Goal: Information Seeking & Learning: Check status

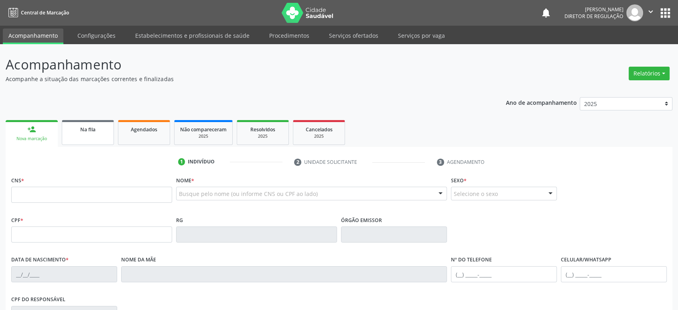
drag, startPoint x: 0, startPoint y: 0, endPoint x: 98, endPoint y: 131, distance: 164.0
click at [98, 131] on div "Na fila" at bounding box center [88, 129] width 40 height 8
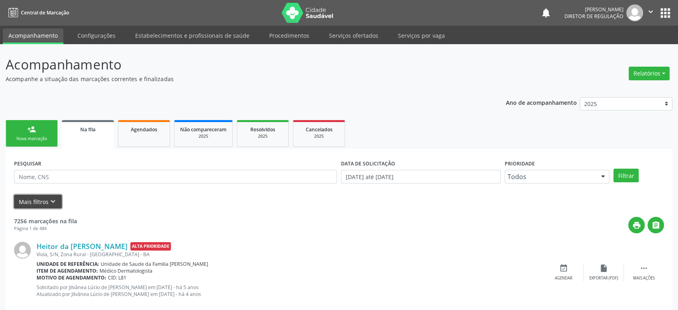
click at [53, 200] on icon "keyboard_arrow_down" at bounding box center [53, 201] width 9 height 9
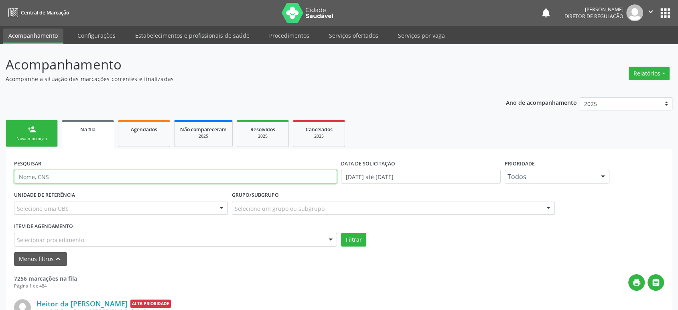
click at [53, 175] on input "text" at bounding box center [175, 177] width 323 height 14
type input "[PERSON_NAME]"
click at [341, 233] on button "Filtrar" at bounding box center [353, 240] width 25 height 14
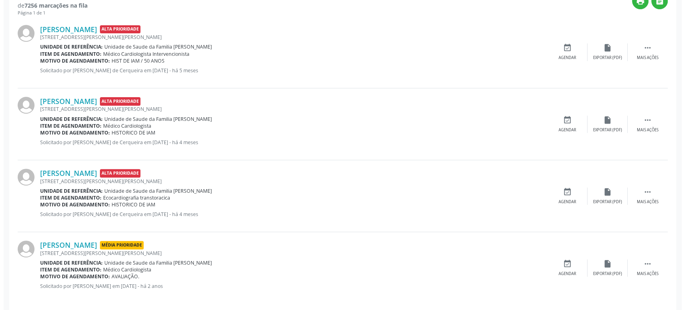
scroll to position [288, 0]
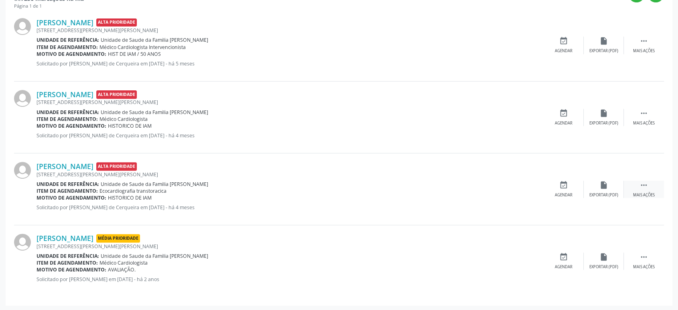
click at [650, 188] on div " Mais ações" at bounding box center [644, 189] width 40 height 17
click at [570, 183] on div "cancel Cancelar" at bounding box center [564, 189] width 40 height 17
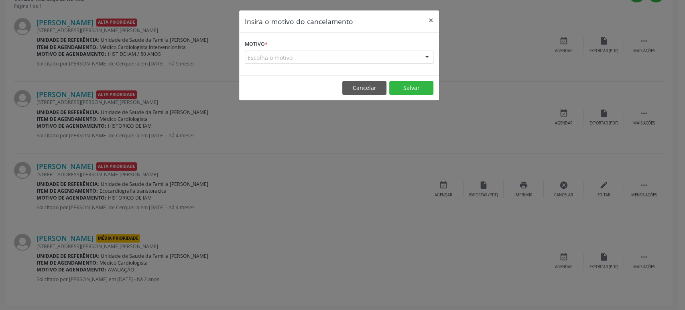
click at [296, 57] on div "Escolha o motivo" at bounding box center [339, 58] width 189 height 14
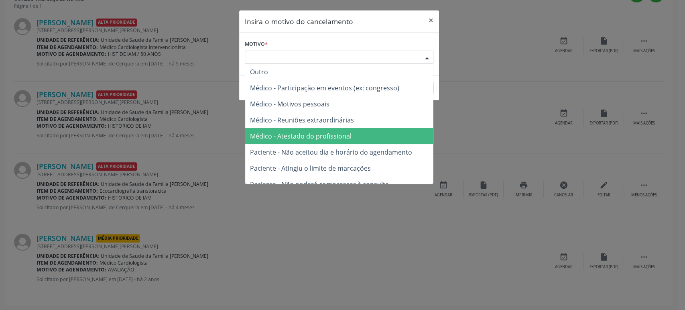
click at [300, 134] on span "Médico - Atestado do profissional" at bounding box center [301, 136] width 102 height 9
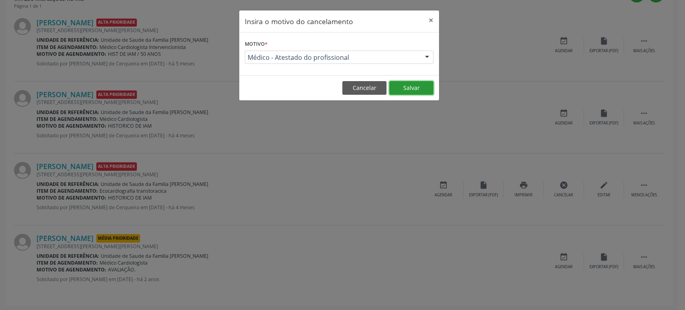
click at [400, 89] on button "Salvar" at bounding box center [411, 88] width 44 height 14
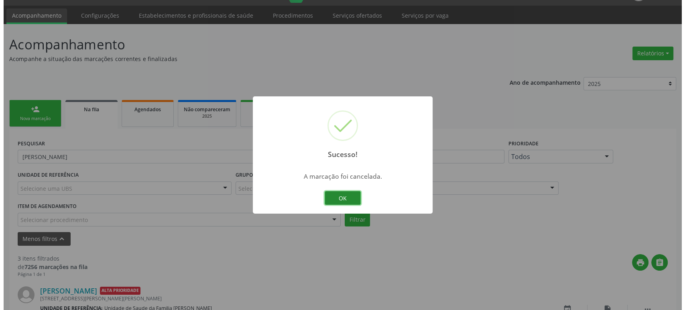
scroll to position [216, 0]
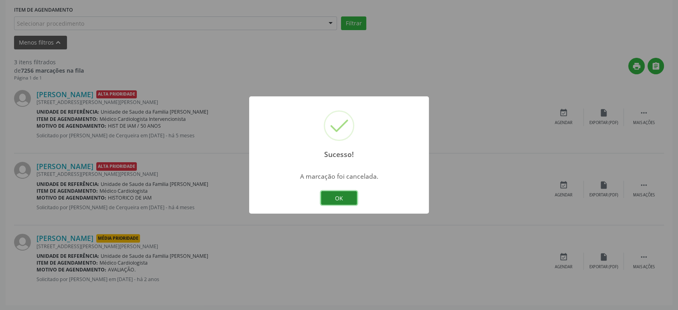
click at [343, 195] on button "OK" at bounding box center [339, 198] width 36 height 14
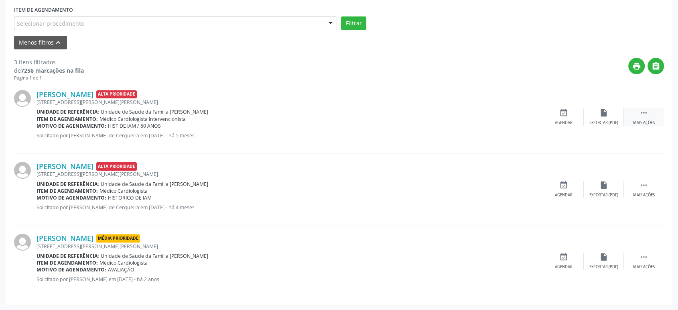
click at [648, 114] on icon "" at bounding box center [644, 112] width 9 height 9
click at [564, 114] on icon "cancel" at bounding box center [564, 112] width 9 height 9
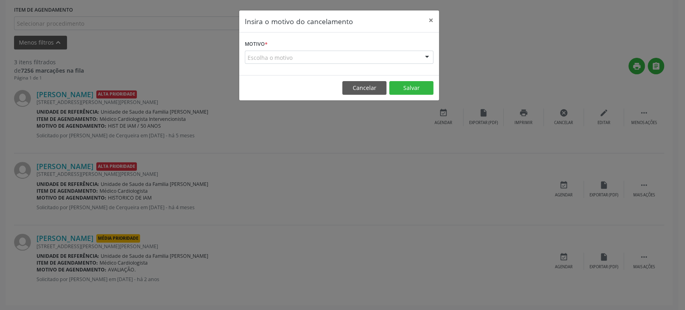
click at [278, 55] on div "Escolha o motivo" at bounding box center [339, 58] width 189 height 14
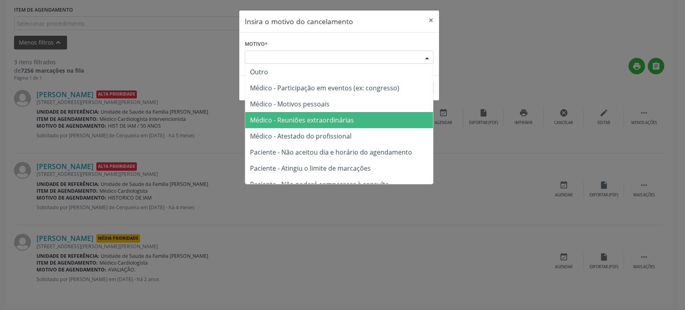
click at [299, 125] on span "Médico - Reuniões extraordinárias" at bounding box center [339, 120] width 188 height 16
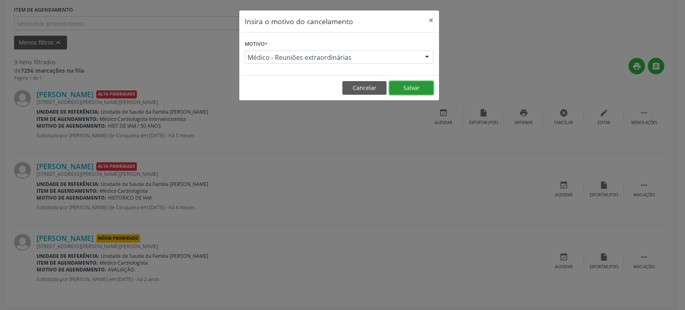
click at [404, 89] on button "Salvar" at bounding box center [411, 88] width 44 height 14
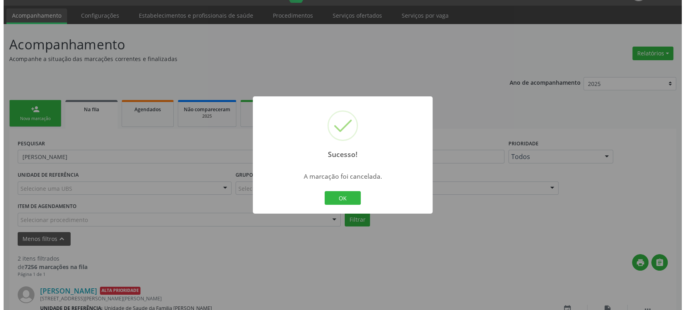
scroll to position [145, 0]
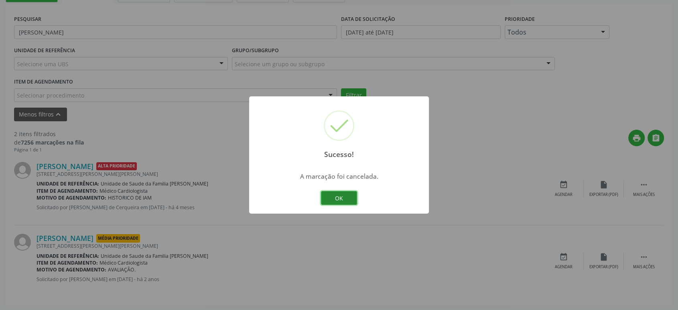
click at [343, 197] on button "OK" at bounding box center [339, 198] width 36 height 14
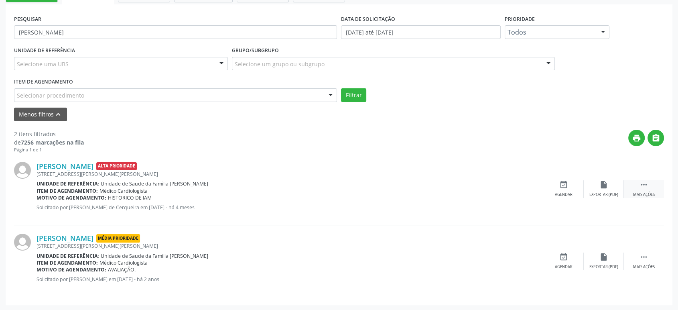
click at [644, 183] on icon "" at bounding box center [644, 184] width 9 height 9
click at [572, 187] on div "cancel Cancelar" at bounding box center [564, 188] width 40 height 17
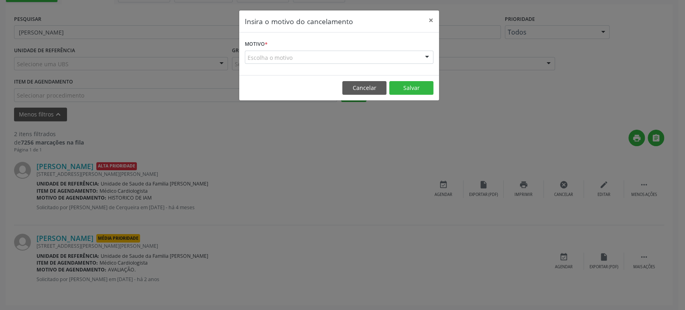
click at [313, 65] on div "Motivo * Escolha o motivo Outro Médico - Participação em eventos (ex: congresso…" at bounding box center [339, 54] width 200 height 43
click at [312, 56] on div "Escolha o motivo" at bounding box center [339, 58] width 189 height 14
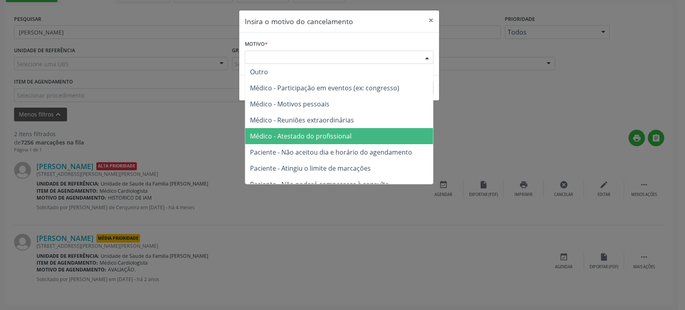
click at [310, 139] on span "Médico - Atestado do profissional" at bounding box center [301, 136] width 102 height 9
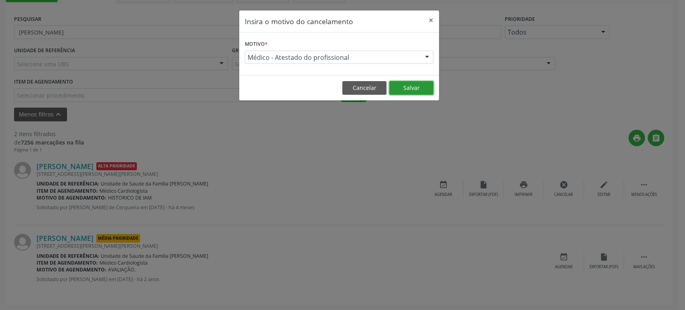
click at [409, 91] on button "Salvar" at bounding box center [411, 88] width 44 height 14
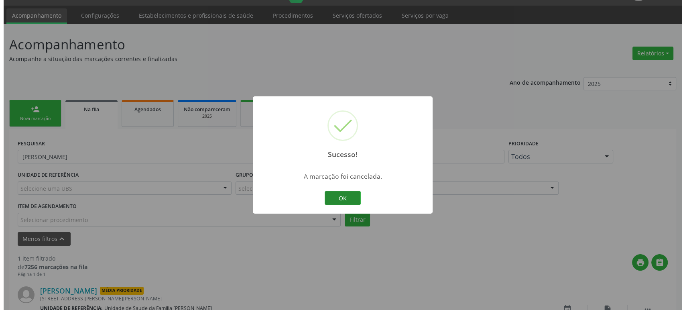
scroll to position [73, 0]
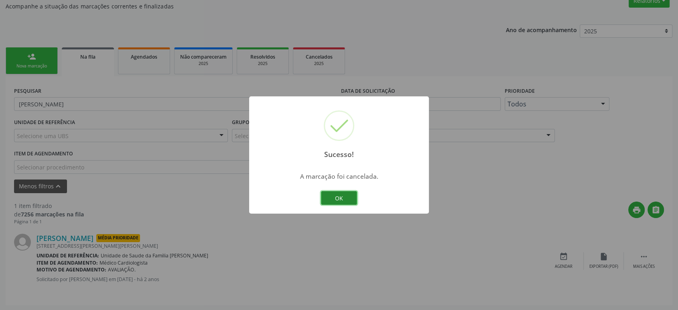
click at [328, 204] on button "OK" at bounding box center [339, 198] width 36 height 14
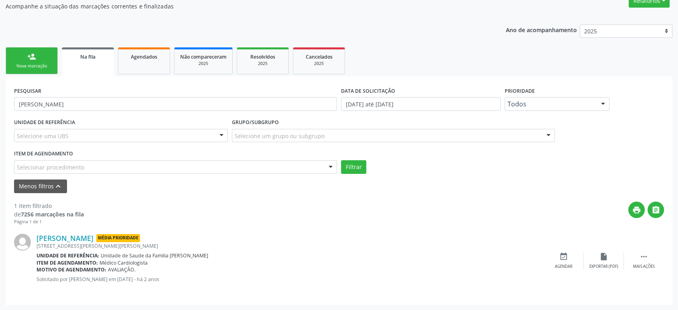
click at [628, 248] on div "[PERSON_NAME] Média Prioridade [STREET_ADDRESS][PERSON_NAME] Unidade de referên…" at bounding box center [339, 260] width 650 height 71
click at [636, 256] on div " Mais ações" at bounding box center [644, 260] width 40 height 17
click at [560, 258] on icon "cancel" at bounding box center [564, 256] width 9 height 9
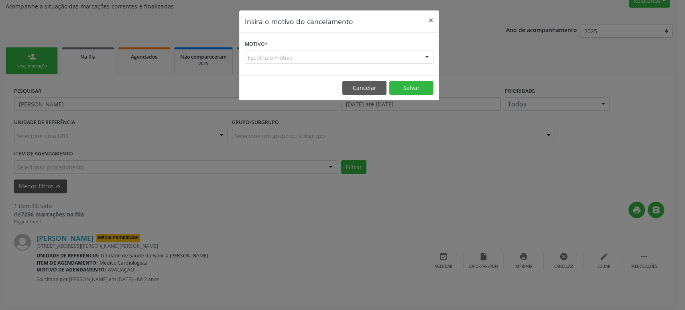
click at [309, 61] on div "Escolha o motivo" at bounding box center [339, 58] width 189 height 14
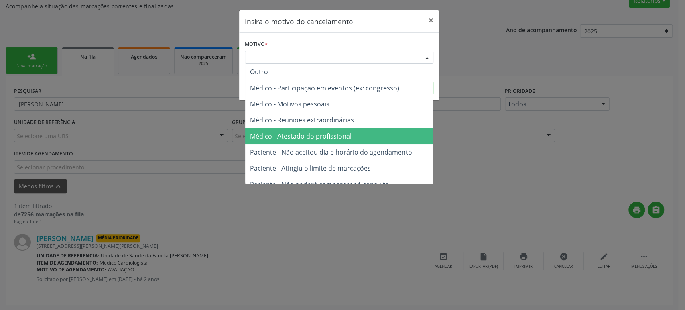
click at [316, 136] on span "Médico - Atestado do profissional" at bounding box center [301, 136] width 102 height 9
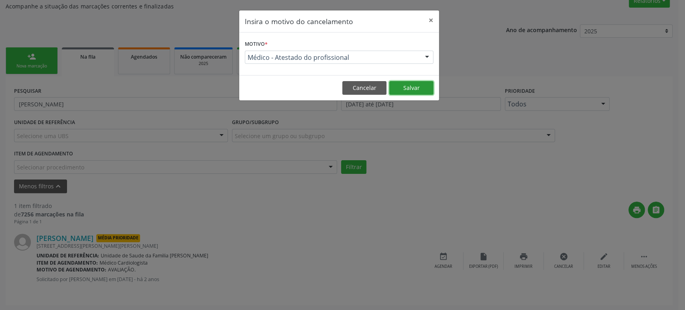
click at [415, 87] on button "Salvar" at bounding box center [411, 88] width 44 height 14
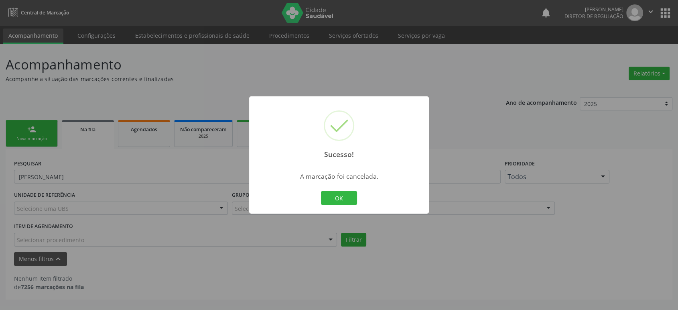
scroll to position [0, 0]
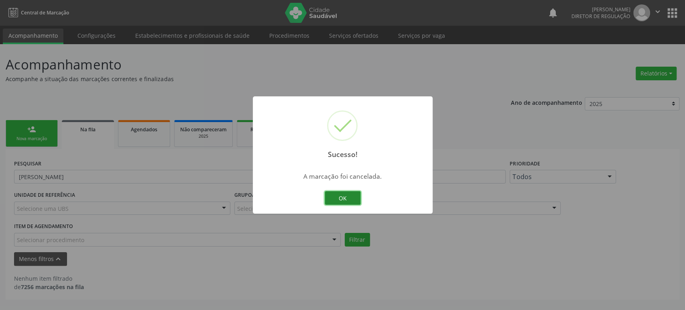
click at [353, 196] on button "OK" at bounding box center [343, 198] width 36 height 14
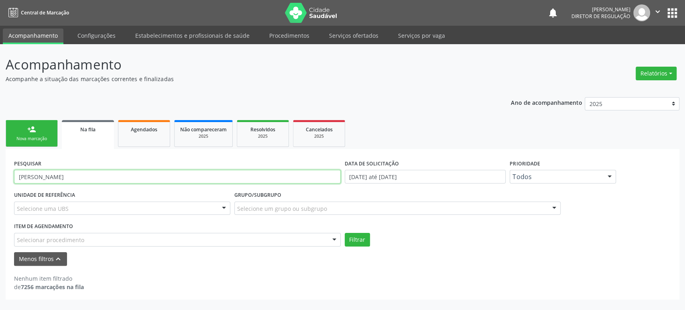
click at [61, 177] on input "[PERSON_NAME]" at bounding box center [177, 177] width 327 height 14
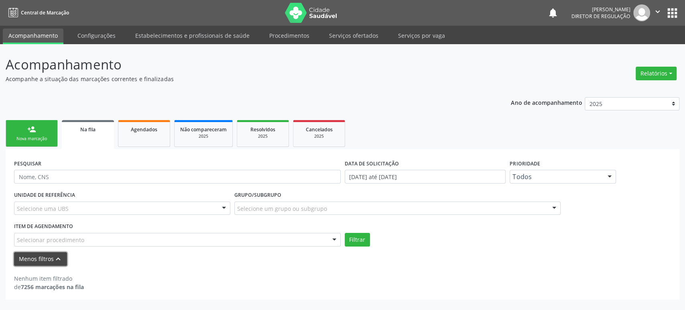
click at [60, 262] on icon "keyboard_arrow_up" at bounding box center [58, 259] width 9 height 9
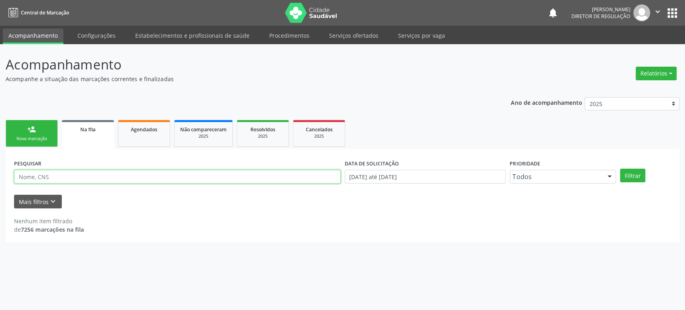
click at [63, 174] on input "text" at bounding box center [177, 177] width 327 height 14
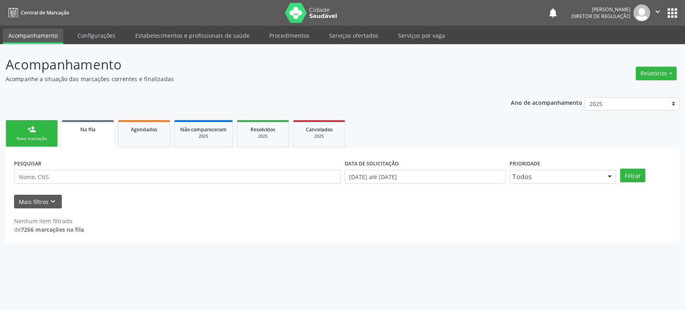
click at [96, 161] on div "PESQUISAR" at bounding box center [177, 172] width 331 height 31
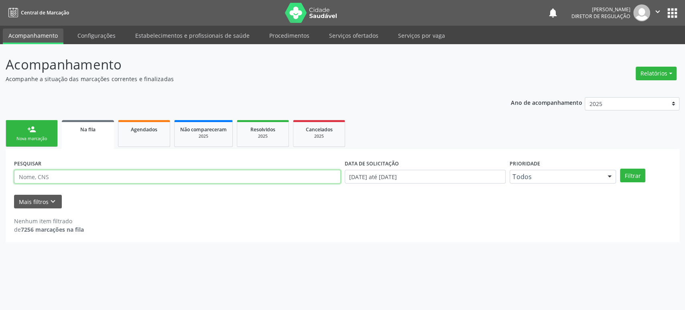
click at [49, 176] on input "text" at bounding box center [177, 177] width 327 height 14
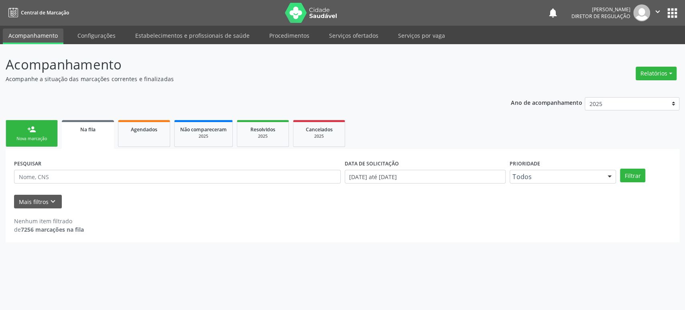
drag, startPoint x: 312, startPoint y: 224, endPoint x: 264, endPoint y: 220, distance: 47.9
click at [312, 225] on div "Nenhum item filtrado de 7256 marcações na fila" at bounding box center [342, 225] width 657 height 17
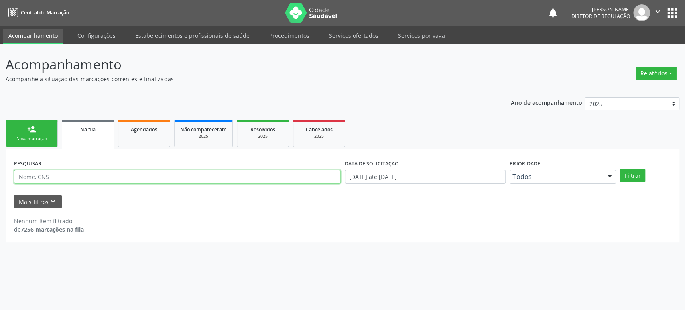
click at [24, 179] on input "text" at bounding box center [177, 177] width 327 height 14
click at [120, 171] on input "text" at bounding box center [177, 177] width 327 height 14
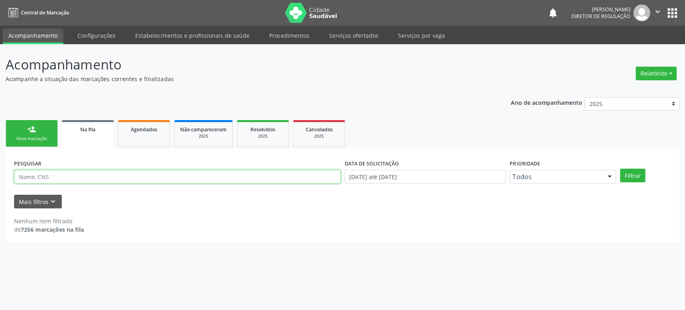
click at [120, 171] on input "text" at bounding box center [177, 177] width 327 height 14
click at [118, 172] on input "text" at bounding box center [177, 177] width 327 height 14
click at [620, 169] on button "Filtrar" at bounding box center [632, 176] width 25 height 14
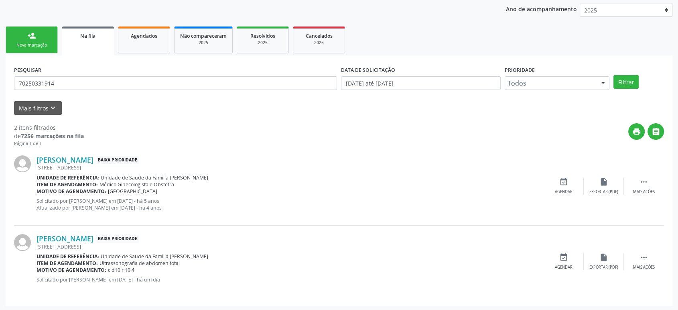
scroll to position [94, 0]
click at [88, 240] on link "[PERSON_NAME]" at bounding box center [65, 238] width 57 height 9
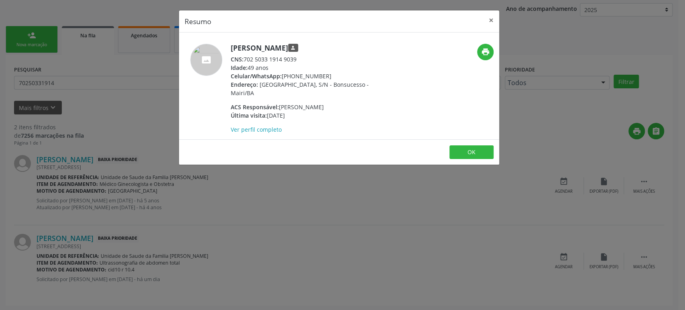
click at [258, 204] on div "Resumo × [PERSON_NAME] person CNS: 702 5033 1914 9039 Idade: 49 anos Celular/Wh…" at bounding box center [342, 155] width 685 height 310
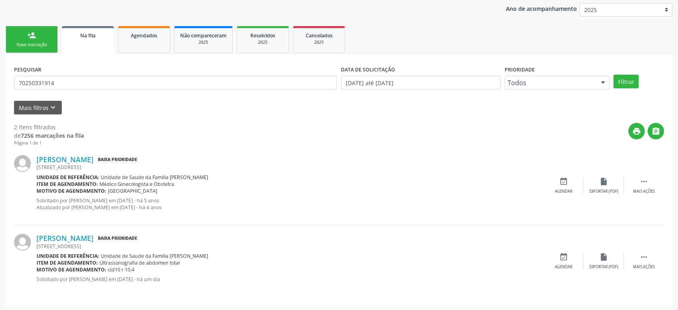
click at [84, 232] on div "[PERSON_NAME] Baixa Prioridade [GEOGRAPHIC_DATA], S/N, Bonsucesso - Mairi - BA …" at bounding box center [339, 260] width 650 height 71
click at [84, 240] on link "[PERSON_NAME]" at bounding box center [65, 238] width 57 height 9
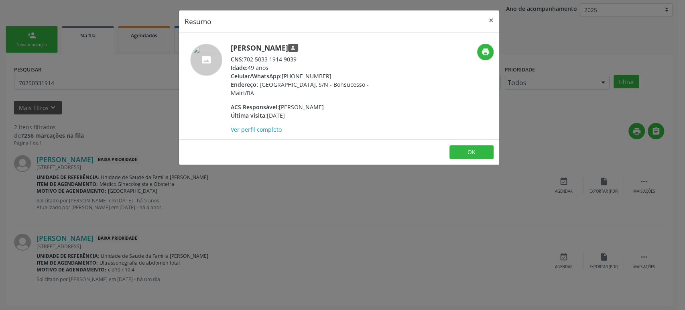
click at [101, 182] on div "Resumo × [PERSON_NAME] person CNS: 702 5033 1914 9039 Idade: 49 anos Celular/Wh…" at bounding box center [342, 155] width 685 height 310
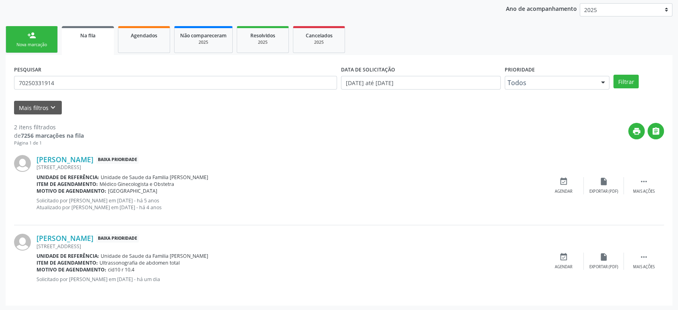
click at [75, 153] on div "[PERSON_NAME] Baixa Prioridade [GEOGRAPHIC_DATA], S/N, Bonsucesso - Mairi - BA …" at bounding box center [339, 186] width 650 height 79
click at [648, 179] on icon "" at bounding box center [644, 181] width 9 height 9
click at [77, 160] on link "[PERSON_NAME]" at bounding box center [65, 159] width 57 height 9
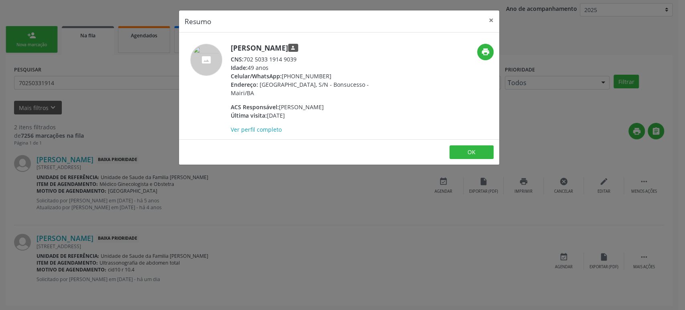
drag, startPoint x: 283, startPoint y: 73, endPoint x: 330, endPoint y: 73, distance: 47.8
click at [330, 73] on div "Celular/WhatsApp: [PHONE_NUMBER]" at bounding box center [309, 76] width 156 height 8
click at [290, 223] on div "Resumo × [PERSON_NAME] person CNS: 702 5033 1914 9039 Idade: 49 anos Celular/Wh…" at bounding box center [342, 155] width 685 height 310
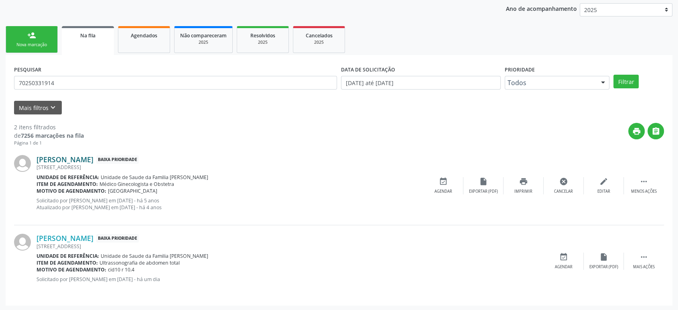
click at [77, 157] on link "[PERSON_NAME]" at bounding box center [65, 159] width 57 height 9
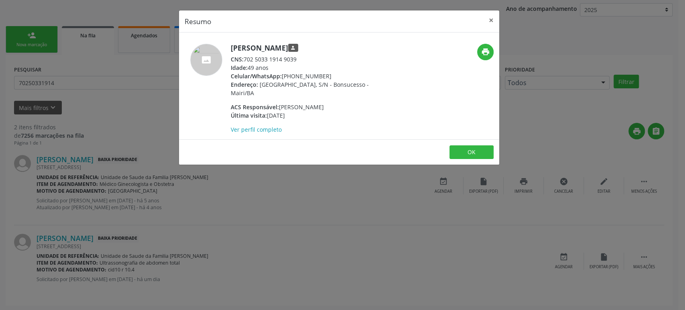
drag, startPoint x: 231, startPoint y: 48, endPoint x: 315, endPoint y: 47, distance: 84.3
click at [315, 47] on h5 "[PERSON_NAME] person" at bounding box center [309, 48] width 156 height 8
copy h5 "[PERSON_NAME]"
click at [111, 121] on div "Resumo × [PERSON_NAME] person CNS: 702 5033 1914 9039 Idade: 49 anos Celular/Wh…" at bounding box center [342, 155] width 685 height 310
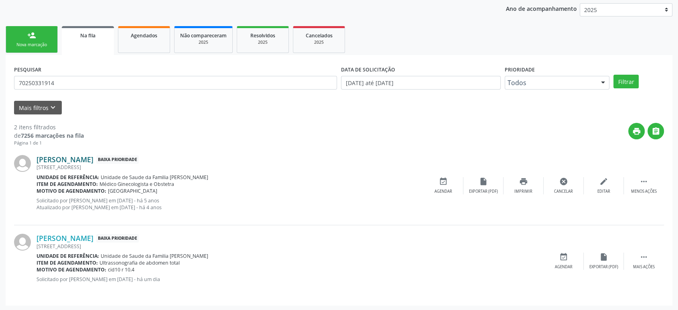
click at [89, 160] on link "[PERSON_NAME]" at bounding box center [65, 159] width 57 height 9
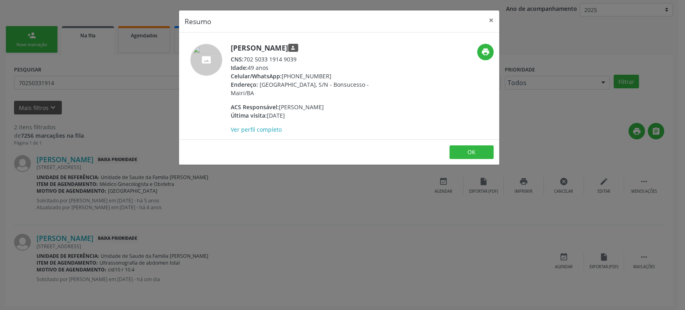
drag, startPoint x: 285, startPoint y: 59, endPoint x: 300, endPoint y: 59, distance: 15.7
click at [300, 59] on div "CNS: 702 5033 1914 9039" at bounding box center [309, 59] width 156 height 8
copy div "9039"
click at [144, 80] on div "Resumo × [PERSON_NAME] person CNS: 702 5033 1914 9039 Idade: 49 anos Celular/Wh…" at bounding box center [342, 155] width 685 height 310
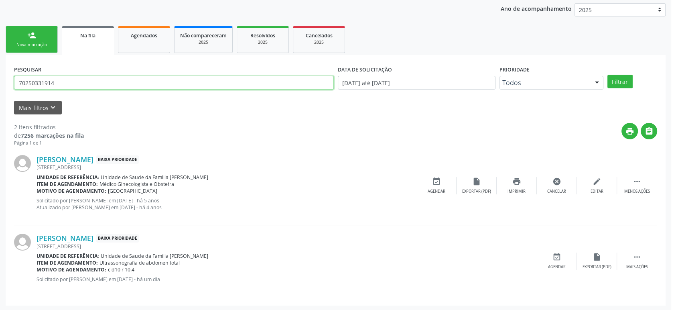
click at [132, 83] on input "70250331914" at bounding box center [174, 83] width 320 height 14
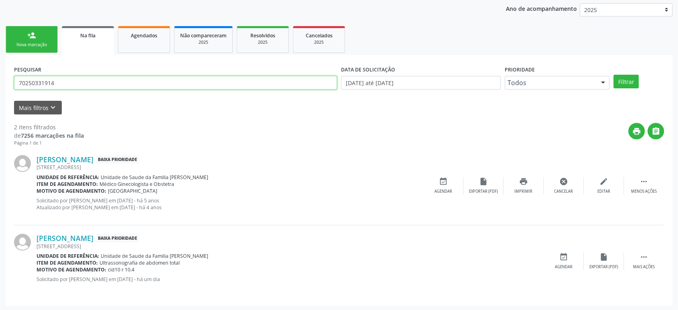
paste input "9039"
click at [129, 83] on input "702503319149039" at bounding box center [175, 83] width 323 height 14
type input "702503319149039"
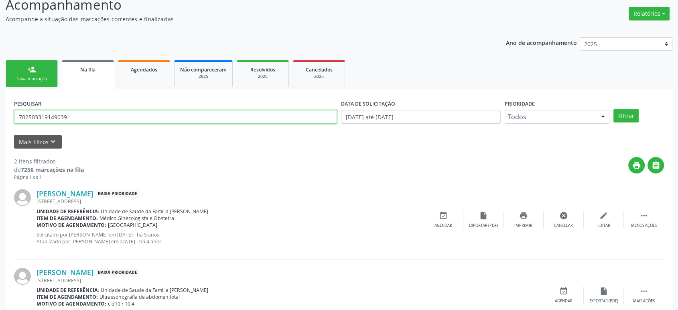
scroll to position [0, 0]
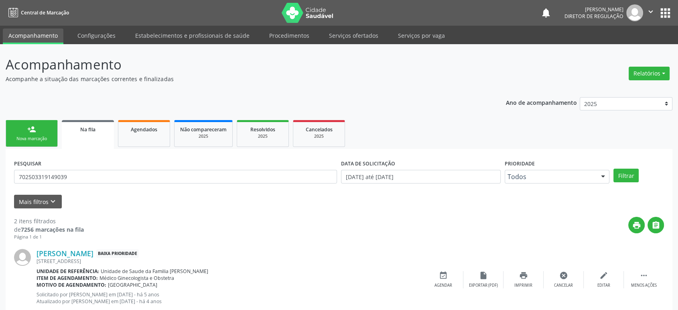
click at [665, 7] on button "apps" at bounding box center [666, 13] width 14 height 14
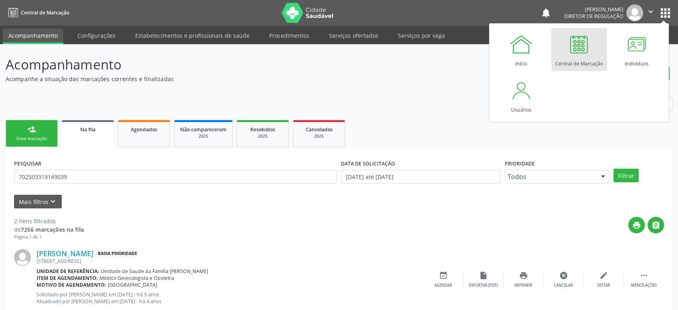
click at [573, 53] on div at bounding box center [579, 44] width 24 height 24
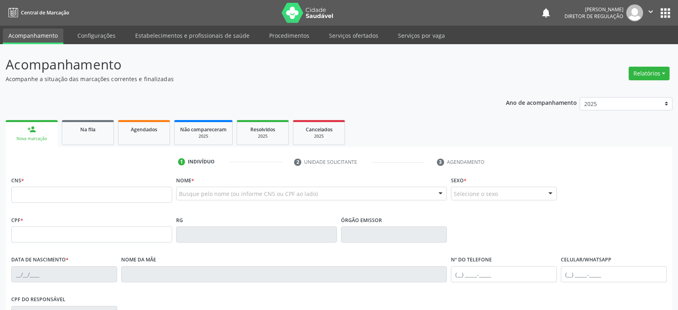
click at [668, 18] on button "apps" at bounding box center [666, 13] width 14 height 14
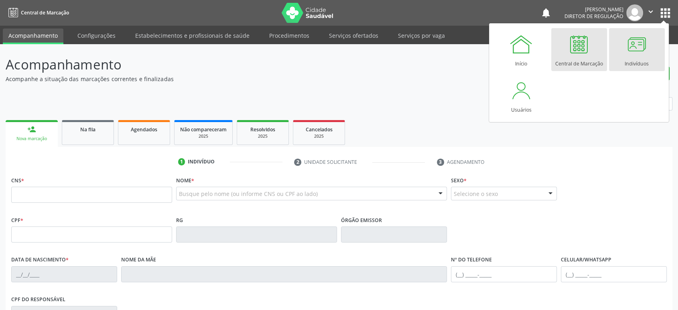
click at [639, 49] on div at bounding box center [637, 44] width 24 height 24
